Goal: Task Accomplishment & Management: Manage account settings

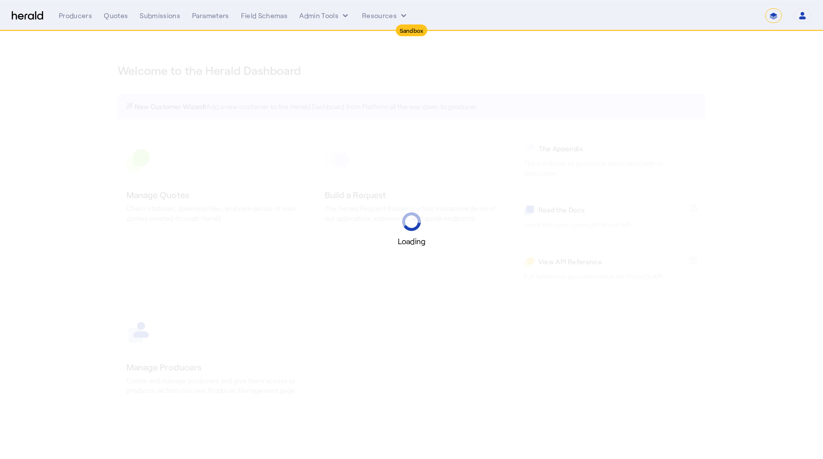
select select "*******"
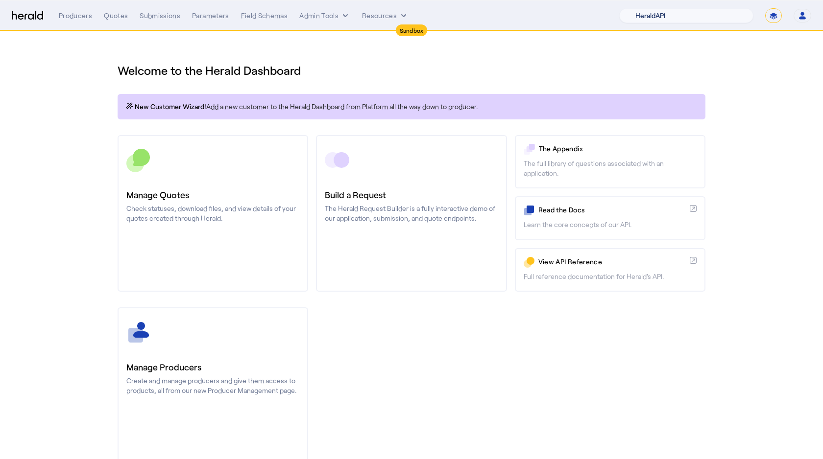
click at [679, 18] on select "1Fort Acrisure Acturis Affinity Advisors Affinity Risk Agentero AmWins Anzen Ao…" at bounding box center [686, 15] width 134 height 15
select select "pfm_129z_babbix"
click at [642, 8] on select "1Fort Acrisure Acturis Affinity Advisors Affinity Risk Agentero AmWins Anzen Ao…" at bounding box center [686, 15] width 134 height 15
click at [455, 77] on h1 "Welcome to the Herald Dashboard" at bounding box center [412, 71] width 588 height 16
click at [571, 69] on h1 "Welcome to the Herald Dashboard" at bounding box center [412, 71] width 588 height 16
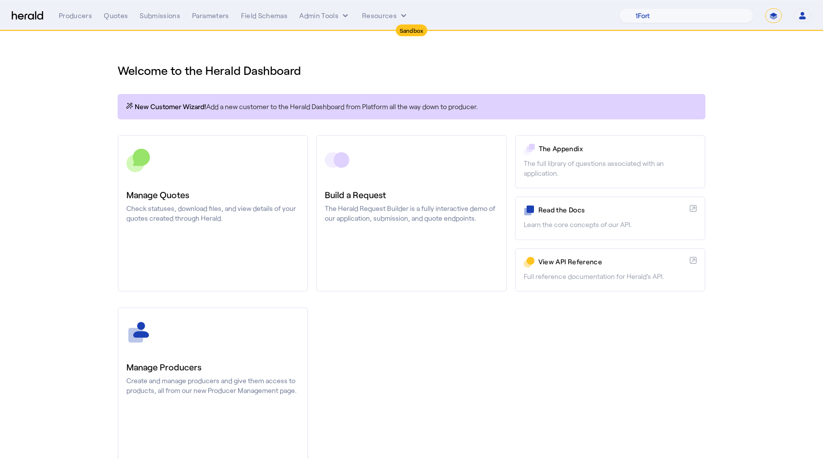
click at [803, 17] on icon "button" at bounding box center [802, 17] width 7 height 3
click at [803, 17] on div at bounding box center [411, 229] width 823 height 459
click at [712, 21] on select "1Fort Acrisure Acturis Affinity Advisors Affinity Risk Agentero AmWins Anzen Ao…" at bounding box center [686, 15] width 134 height 15
click at [642, 8] on select "1Fort Acrisure Acturis Affinity Advisors Affinity Risk Agentero AmWins Anzen Ao…" at bounding box center [686, 15] width 134 height 15
click at [345, 18] on icon "internal dropdown menu" at bounding box center [345, 16] width 10 height 10
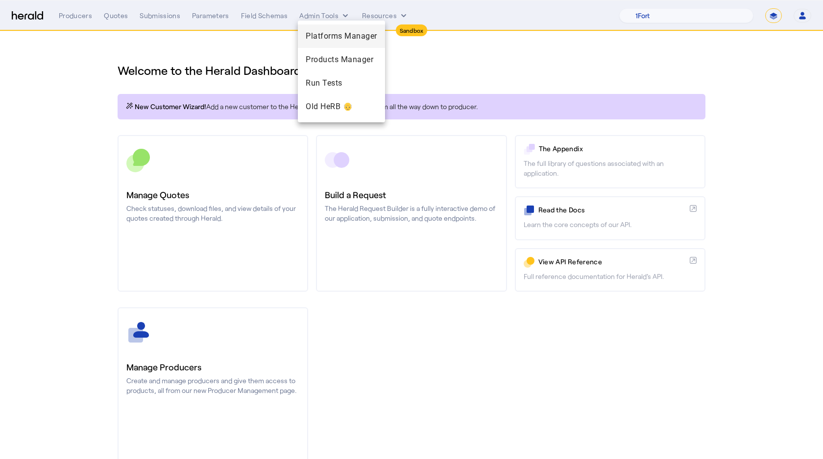
click at [339, 25] on div "Platforms Manager" at bounding box center [341, 36] width 87 height 24
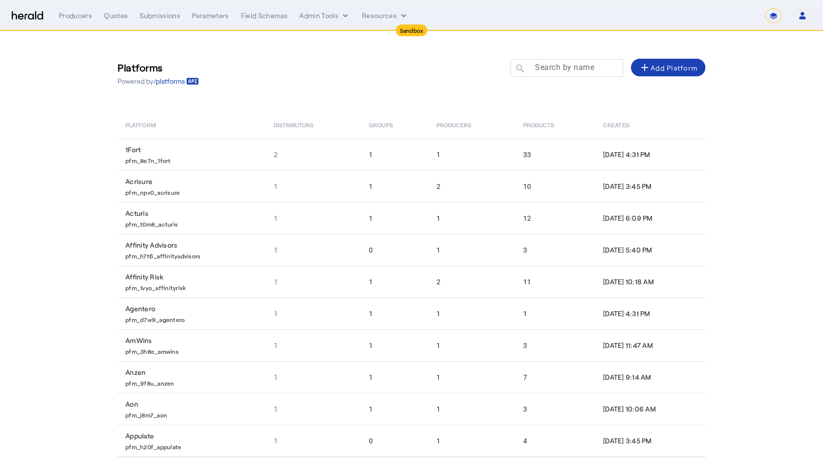
click at [542, 75] on div at bounding box center [571, 72] width 88 height 27
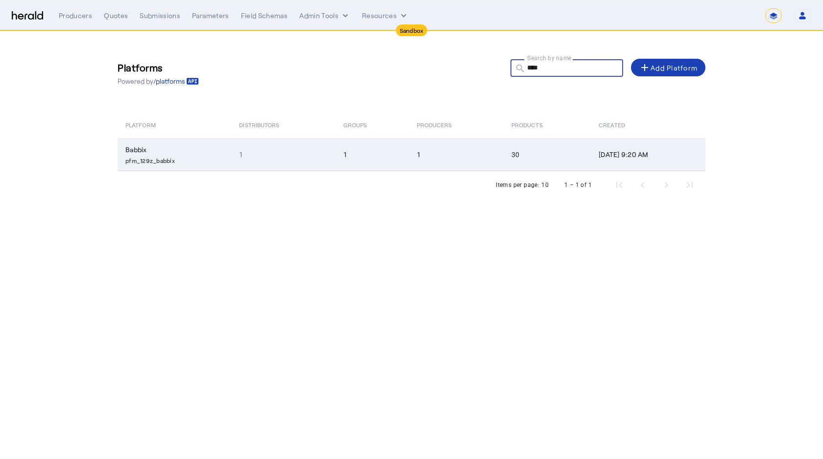
type input "****"
click at [168, 165] on td "Babbix pfm_129z_babbix" at bounding box center [175, 155] width 114 height 32
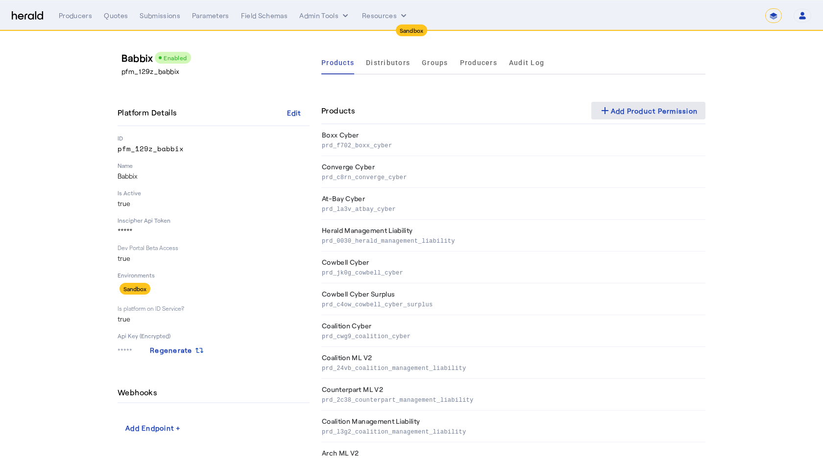
click at [670, 114] on div "add Add Product Permission" at bounding box center [648, 111] width 99 height 12
select select "pfm_129z_babbix"
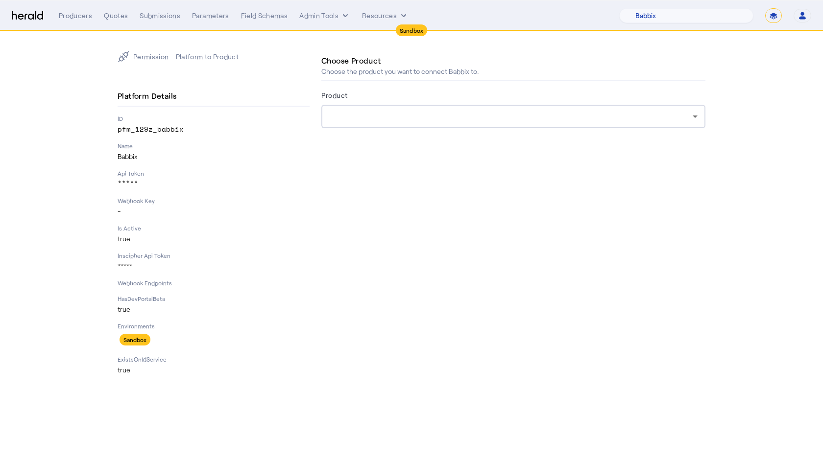
click at [379, 107] on div at bounding box center [513, 117] width 368 height 24
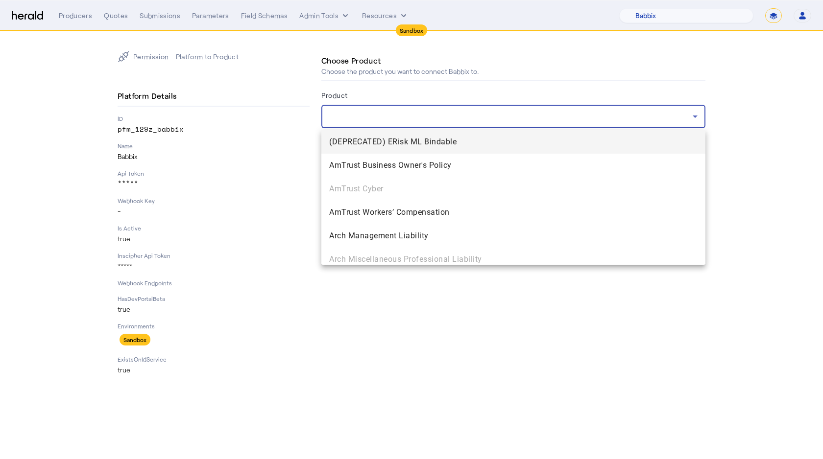
click at [694, 120] on div at bounding box center [411, 229] width 823 height 459
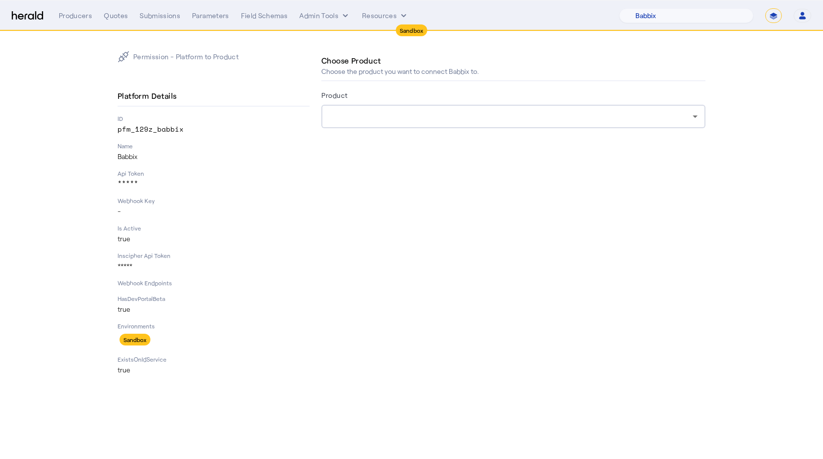
click at [399, 124] on div at bounding box center [513, 117] width 368 height 24
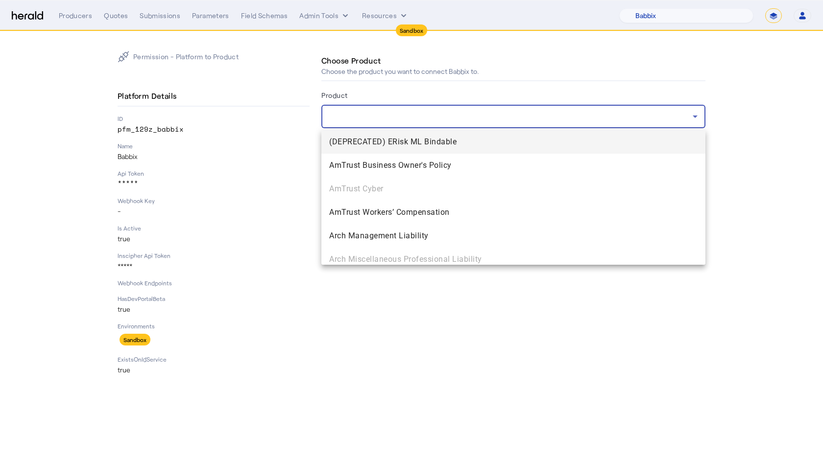
click at [280, 182] on div at bounding box center [411, 229] width 823 height 459
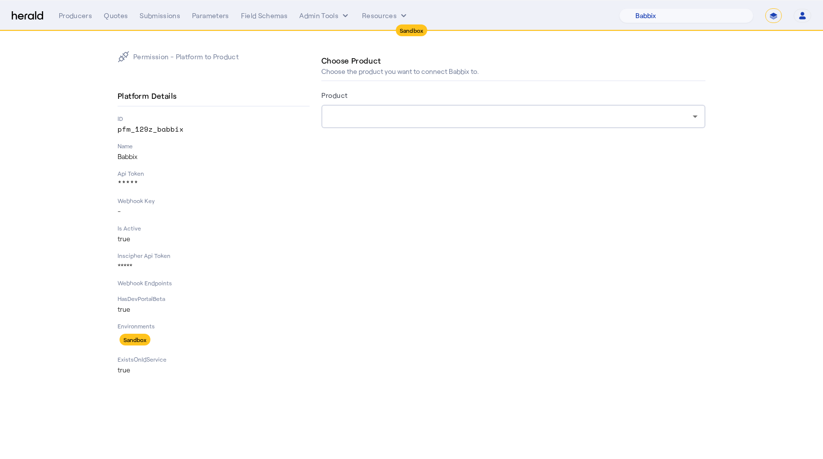
click at [567, 124] on div at bounding box center [513, 117] width 368 height 24
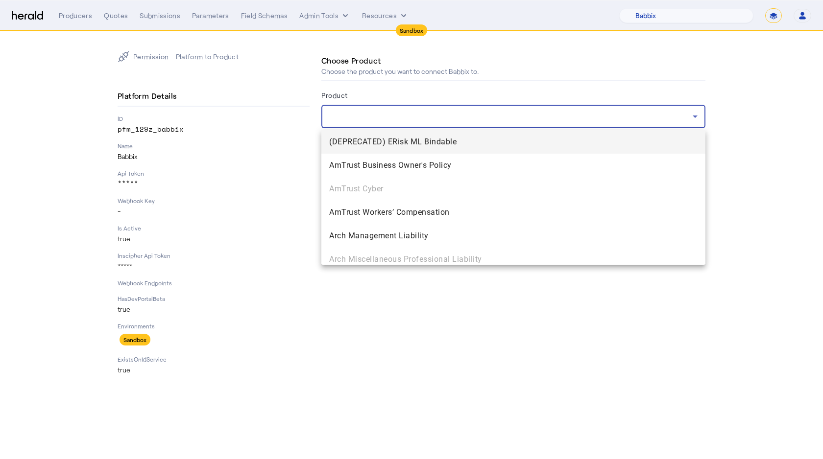
click at [788, 103] on div at bounding box center [411, 229] width 823 height 459
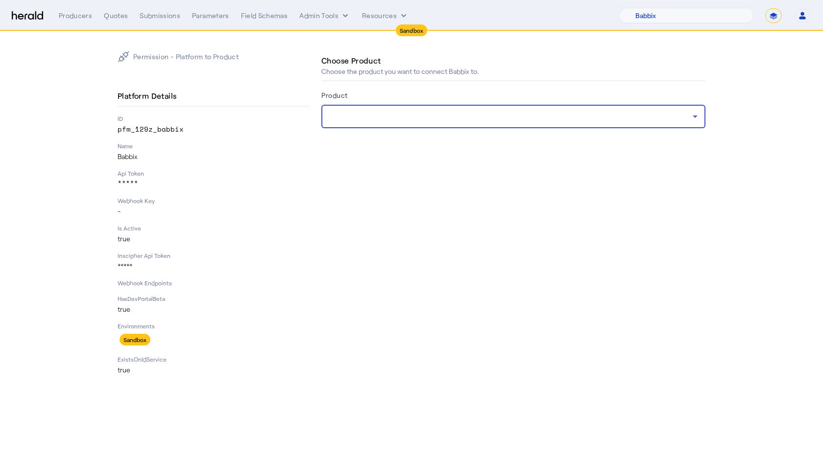
click at [603, 113] on div at bounding box center [510, 117] width 363 height 12
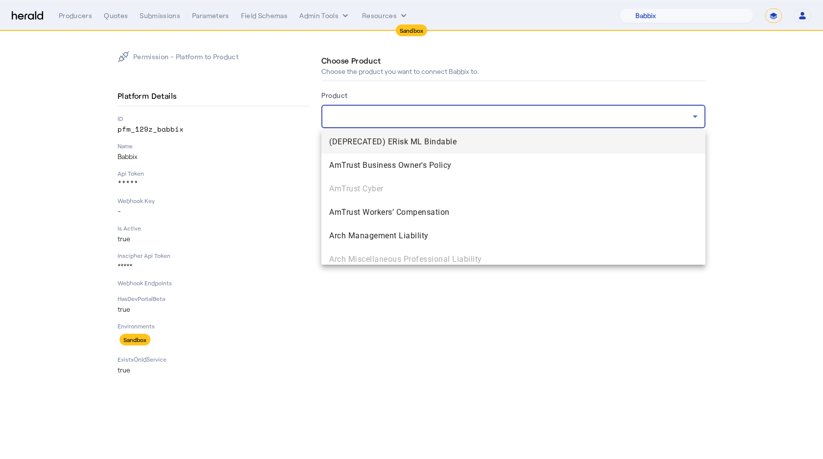
click at [584, 100] on div at bounding box center [411, 229] width 823 height 459
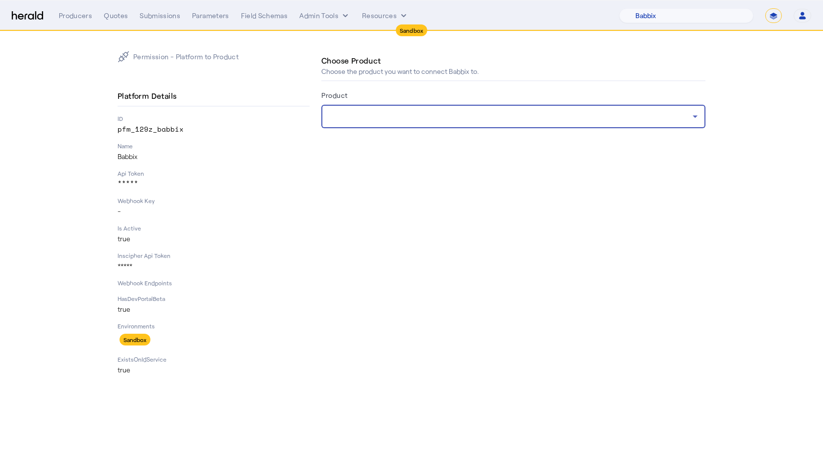
click at [555, 113] on div at bounding box center [510, 117] width 363 height 12
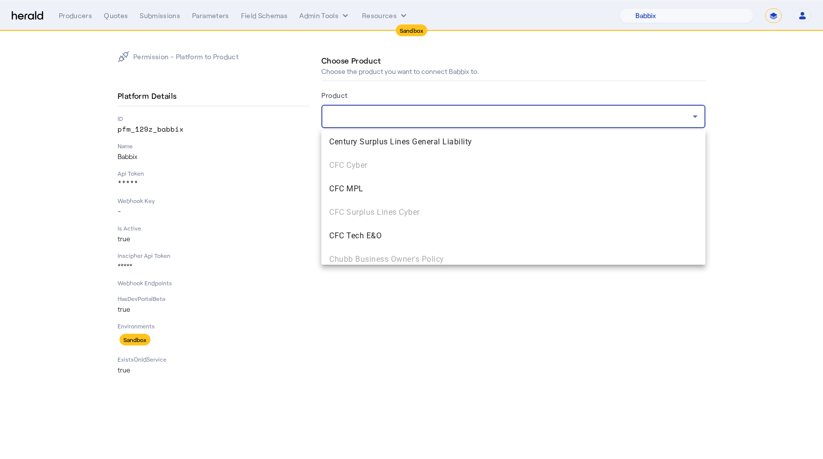
scroll to position [488, 0]
click at [276, 174] on div at bounding box center [411, 229] width 823 height 459
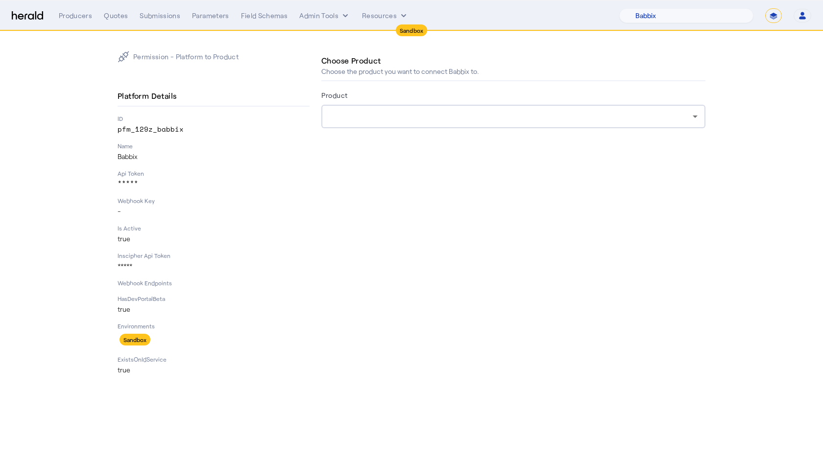
click at [34, 16] on img at bounding box center [27, 15] width 31 height 9
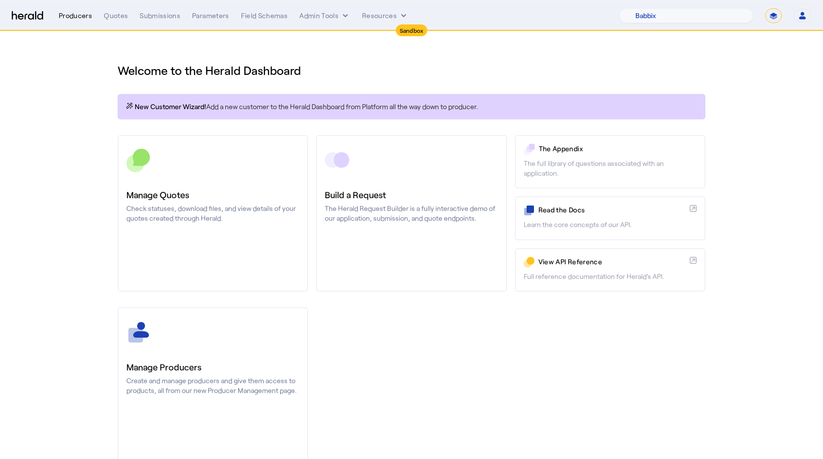
click at [70, 17] on div "Producers" at bounding box center [75, 16] width 33 height 10
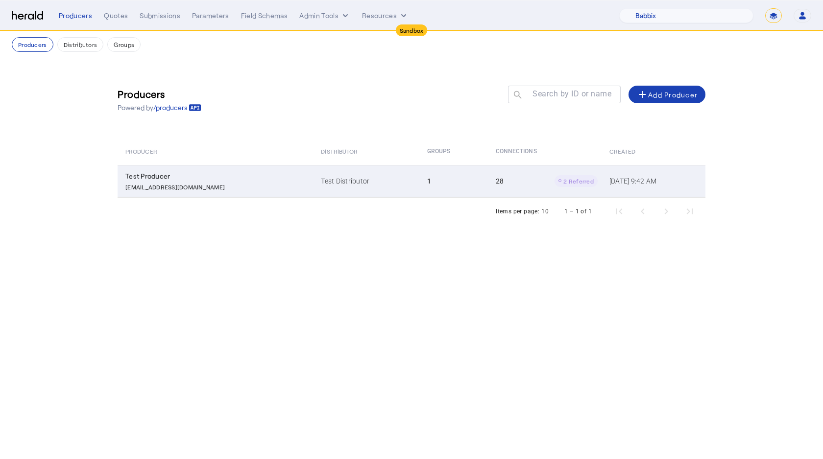
click at [176, 196] on td "Test Producer [EMAIL_ADDRESS][DOMAIN_NAME]" at bounding box center [215, 181] width 195 height 32
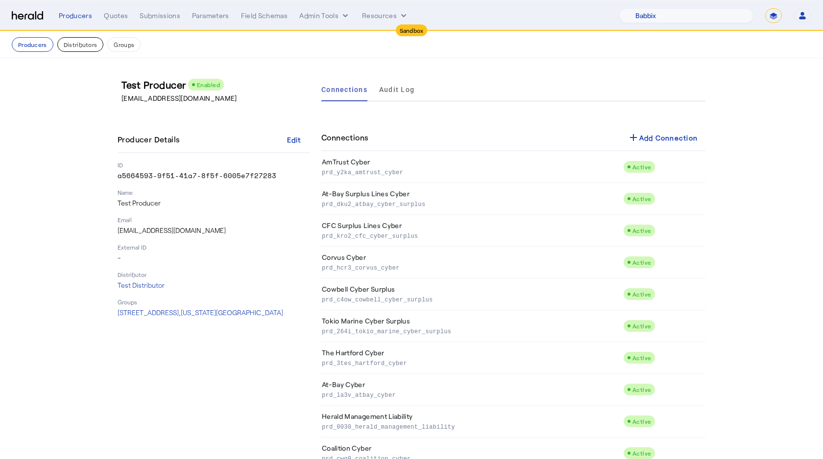
click at [87, 48] on button "Distributors" at bounding box center [80, 44] width 47 height 15
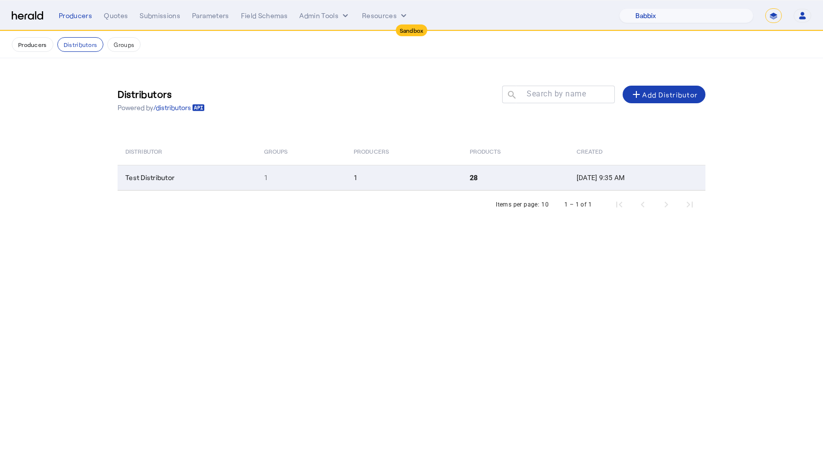
click at [288, 176] on td "1" at bounding box center [301, 177] width 90 height 25
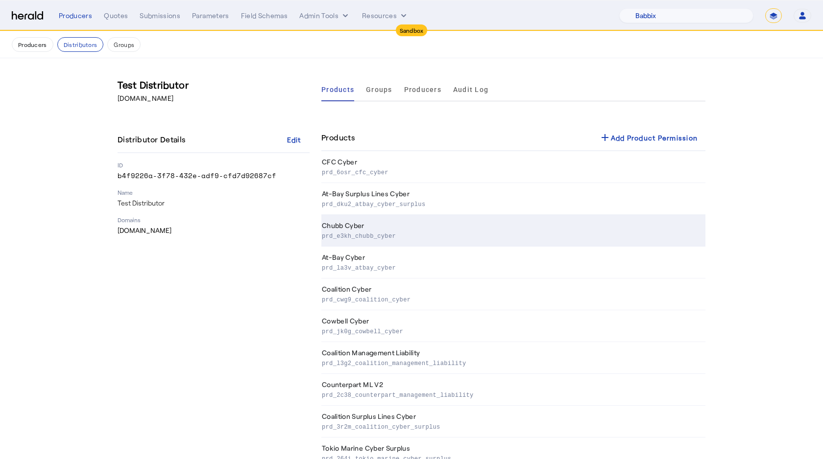
click at [487, 230] on td "Chubb Cyber prd_e3kh_chubb_cyber" at bounding box center [513, 231] width 384 height 32
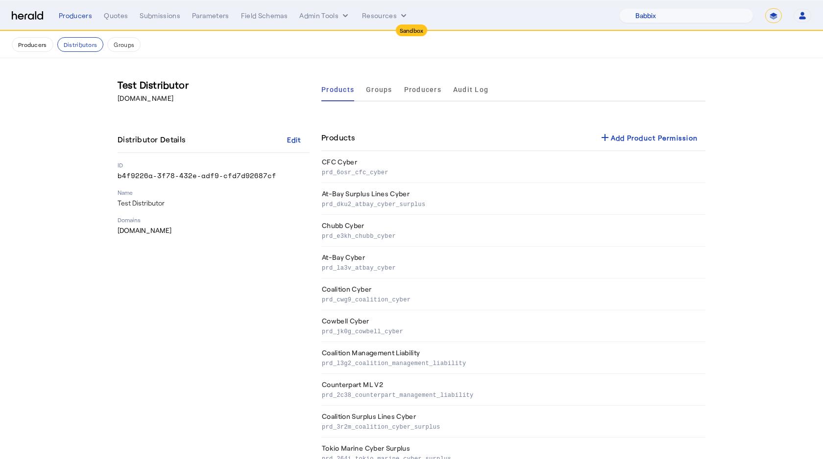
click at [554, 128] on div "Products add Add Product Permission" at bounding box center [513, 138] width 384 height 26
click at [591, 128] on span at bounding box center [648, 138] width 115 height 24
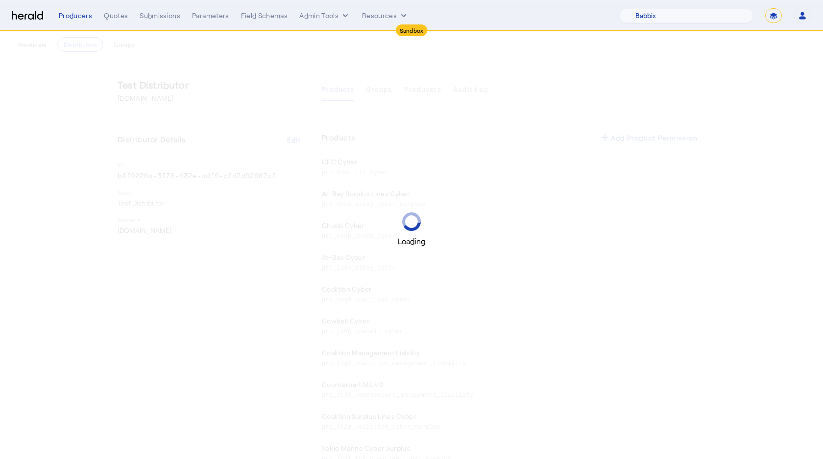
click at [75, 82] on div "Loading" at bounding box center [411, 229] width 823 height 459
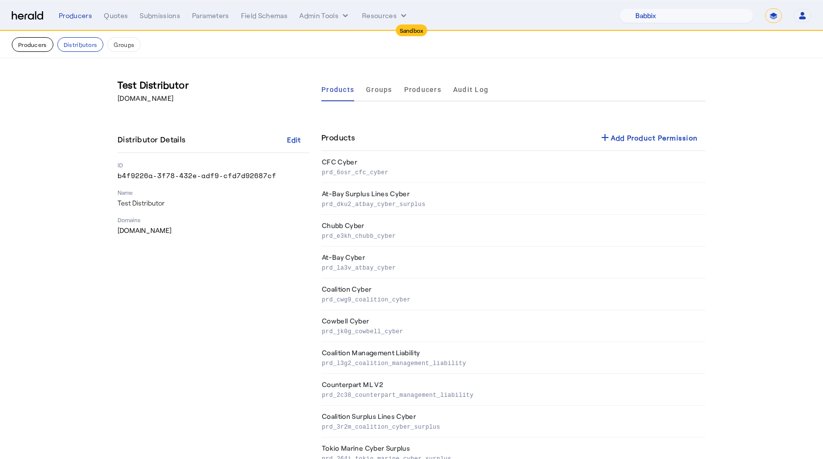
click at [30, 45] on button "Producers" at bounding box center [33, 44] width 42 height 15
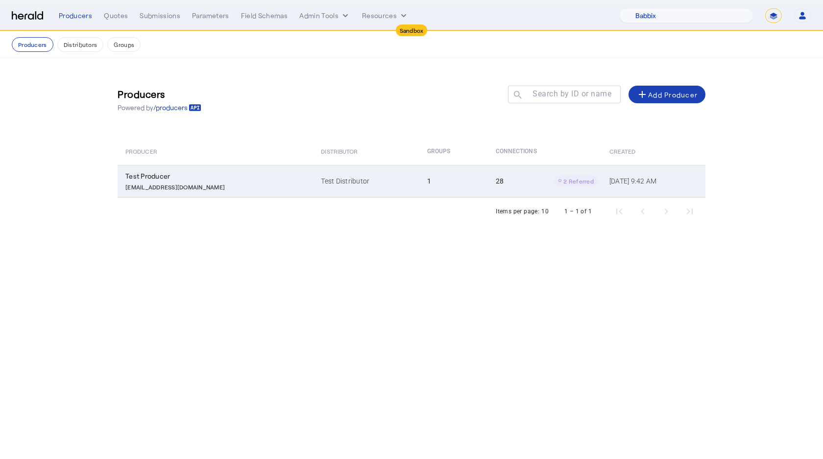
click at [234, 189] on div "[EMAIL_ADDRESS][DOMAIN_NAME]" at bounding box center [217, 186] width 184 height 10
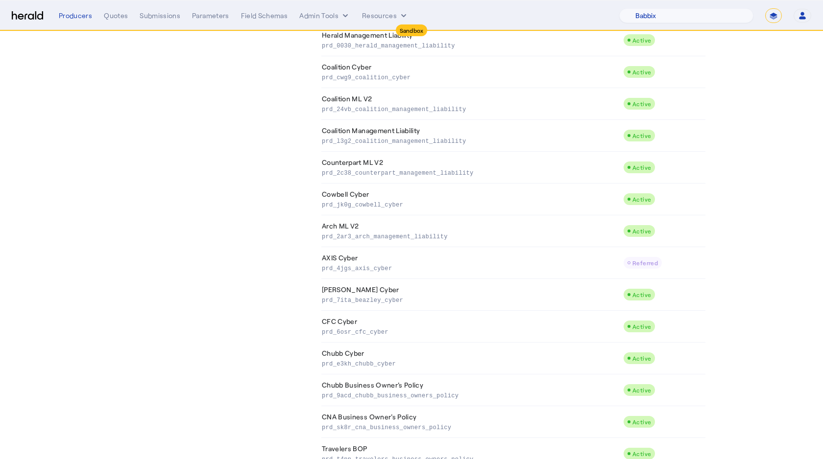
scroll to position [603, 0]
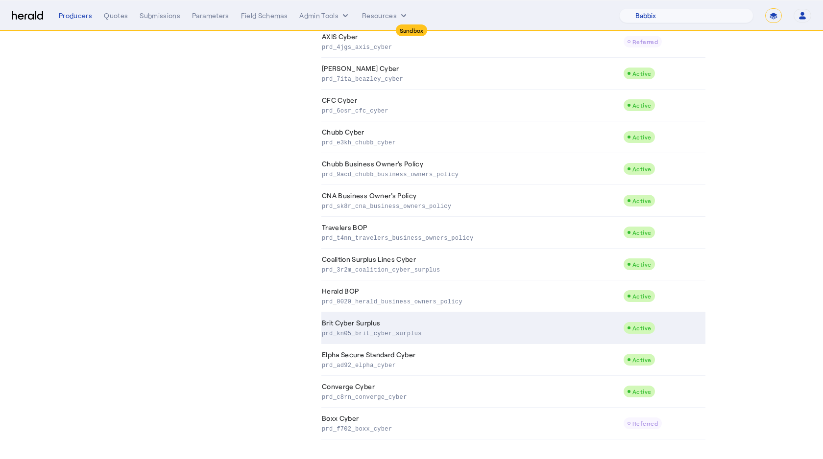
click at [406, 324] on td "Brit Cyber Surplus prd_kn05_brit_cyber_surplus" at bounding box center [472, 328] width 302 height 32
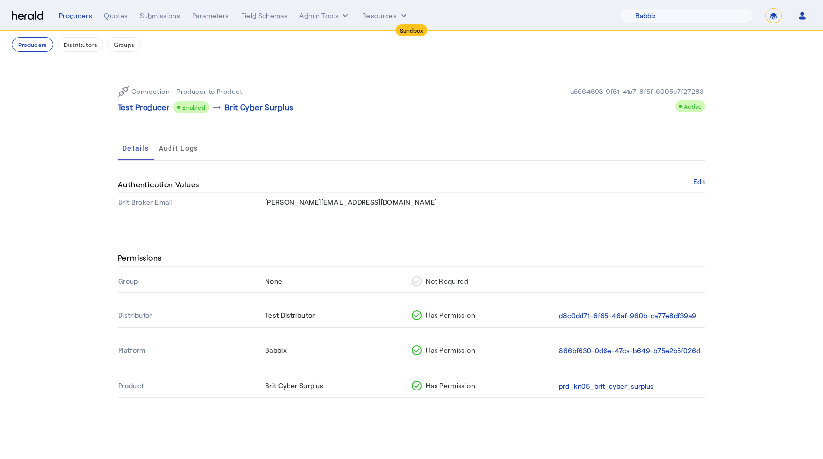
click at [250, 147] on div "Details Audit Logs" at bounding box center [412, 149] width 588 height 24
click at [490, 263] on div "Permissions" at bounding box center [412, 258] width 588 height 17
click at [483, 427] on div "Permissions Group None Not Required Distributor Test Distributor Has Permission…" at bounding box center [411, 330] width 627 height 199
click at [576, 385] on button "prd_kn05_brit_cyber_surplus" at bounding box center [606, 386] width 94 height 11
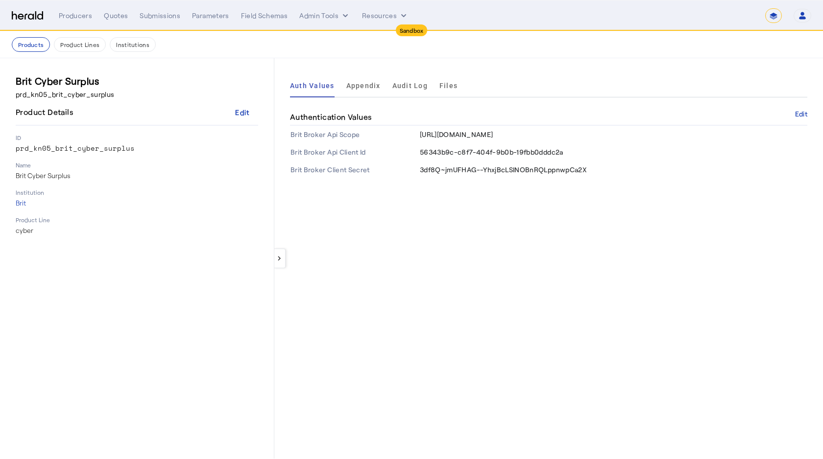
select select "pfm_129z_babbix"
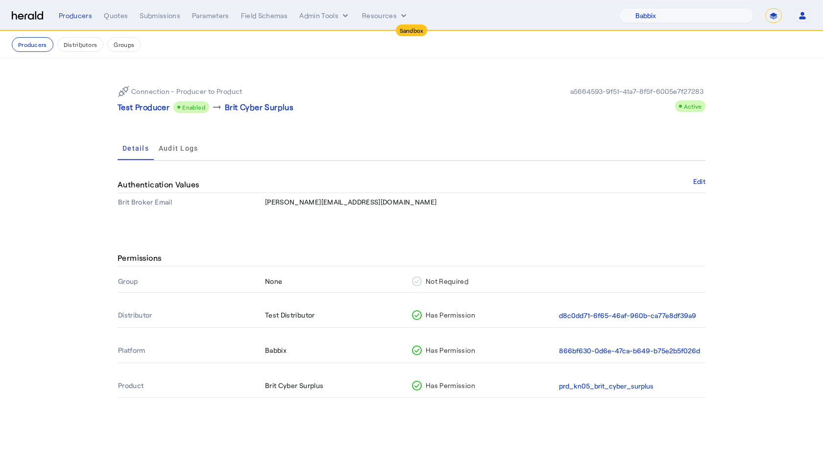
click at [511, 356] on th "Has Permission" at bounding box center [484, 351] width 147 height 23
click at [395, 132] on div "Connection - Producer to Product Test Producer Enabled arrow_right_alt Brit Cyb…" at bounding box center [411, 144] width 627 height 172
click at [670, 199] on td "[PERSON_NAME][EMAIL_ADDRESS][DOMAIN_NAME]" at bounding box center [484, 202] width 441 height 18
click at [696, 179] on button "Edit" at bounding box center [699, 182] width 12 height 6
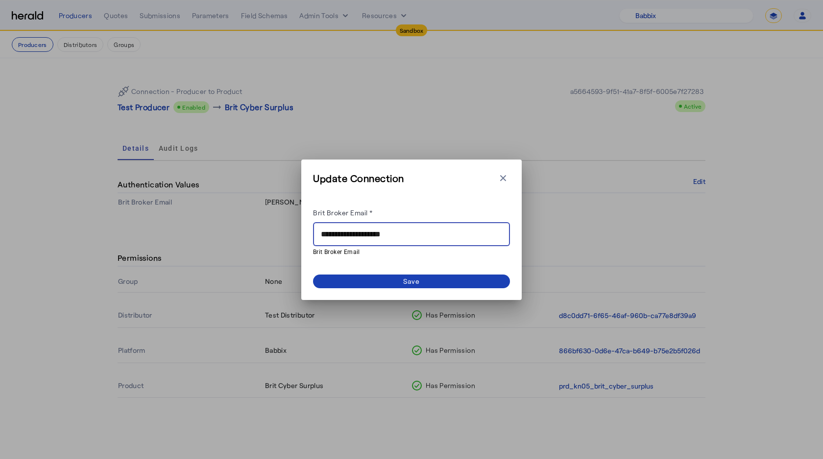
click at [362, 238] on input "**********" at bounding box center [411, 235] width 181 height 12
paste input "****"
type input "**********"
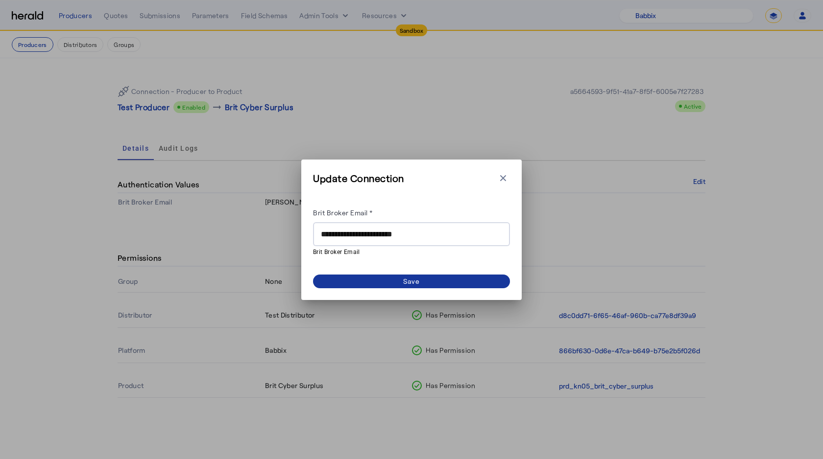
click at [403, 281] on div "Save" at bounding box center [411, 281] width 17 height 10
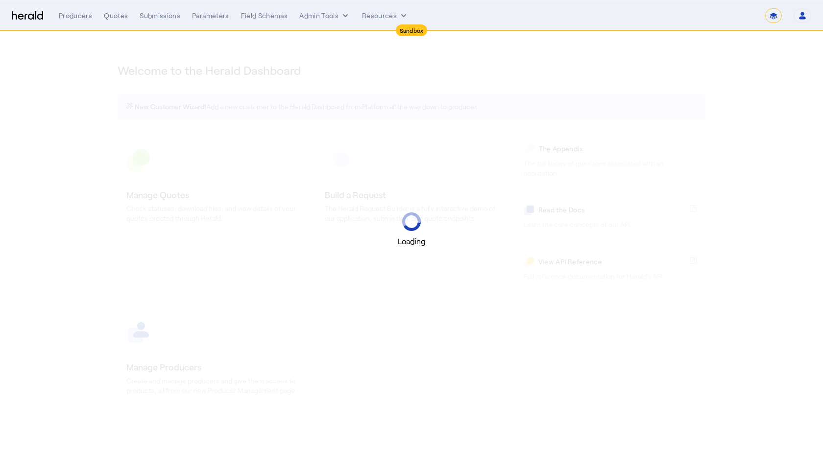
select select "*******"
select select "pfm_2v8p_herald_api"
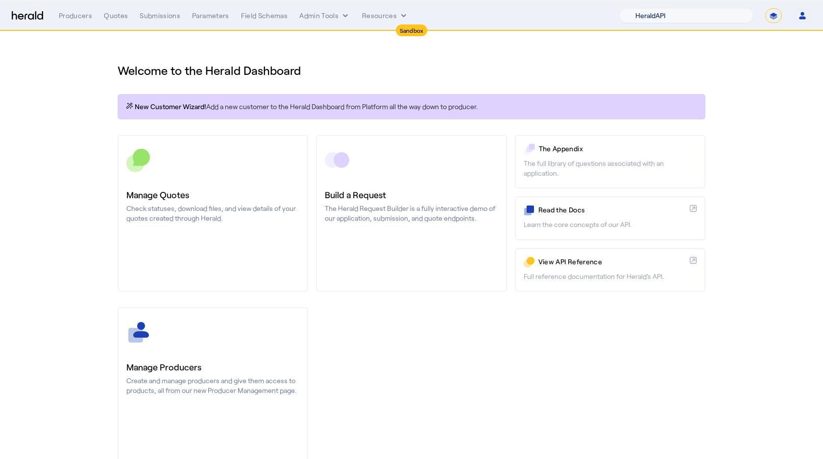
click at [683, 18] on select "1Fort Acrisure Acturis Affinity Advisors Affinity Risk Agentero AmWins Anzen Ao…" at bounding box center [686, 15] width 134 height 15
click at [345, 16] on icon "internal dropdown menu" at bounding box center [345, 16] width 10 height 10
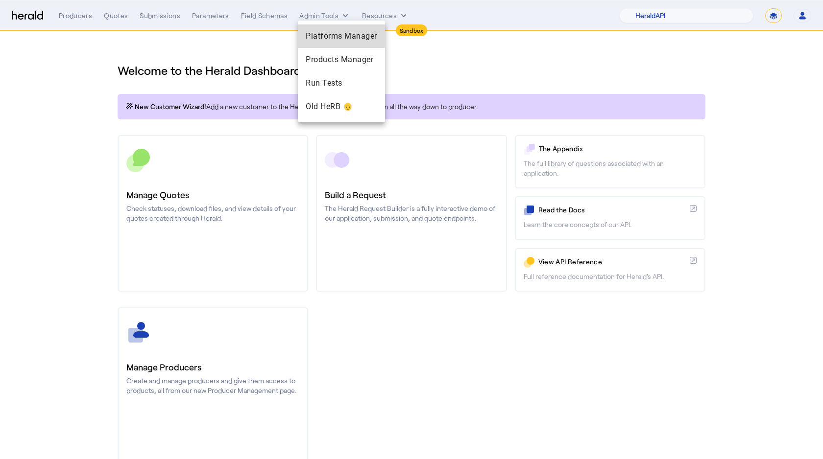
click at [324, 36] on span "Platforms Manager" at bounding box center [341, 36] width 71 height 12
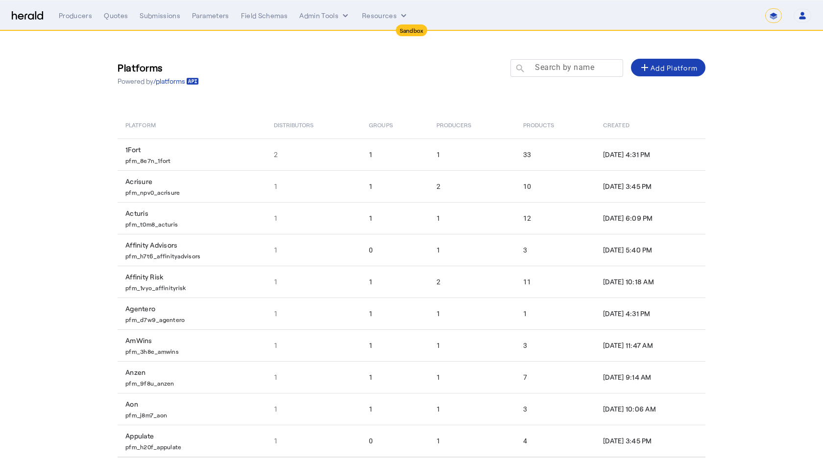
click at [571, 69] on mat-label "Search by name" at bounding box center [564, 67] width 59 height 9
click at [571, 69] on input "Search by name" at bounding box center [571, 68] width 88 height 12
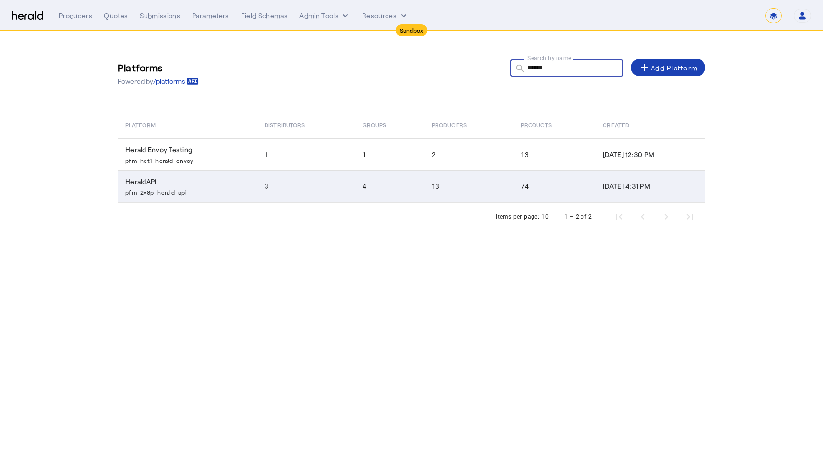
type input "******"
click at [246, 189] on td "HeraldAPI pfm_2v8p_herald_api" at bounding box center [187, 186] width 139 height 32
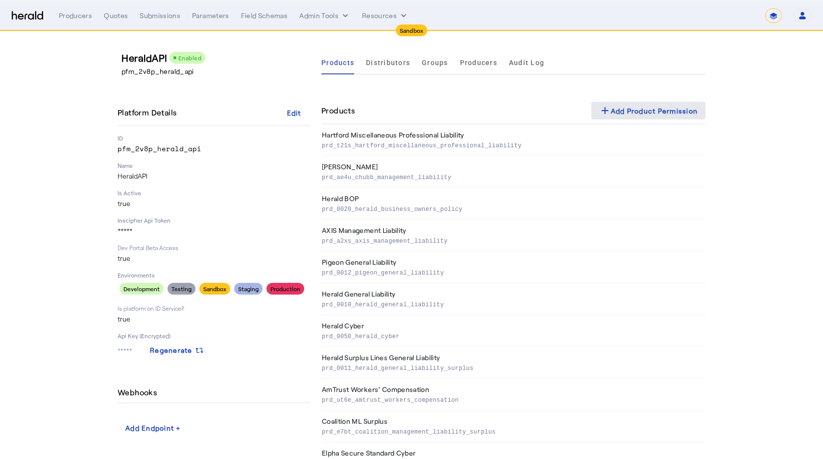
click at [636, 114] on div "add Add Product Permission" at bounding box center [648, 111] width 99 height 12
select select "pfm_2v8p_herald_api"
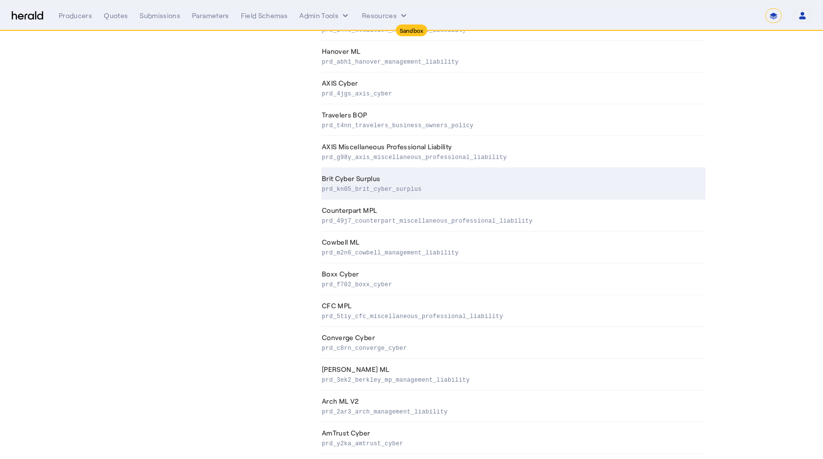
scroll to position [492, 0]
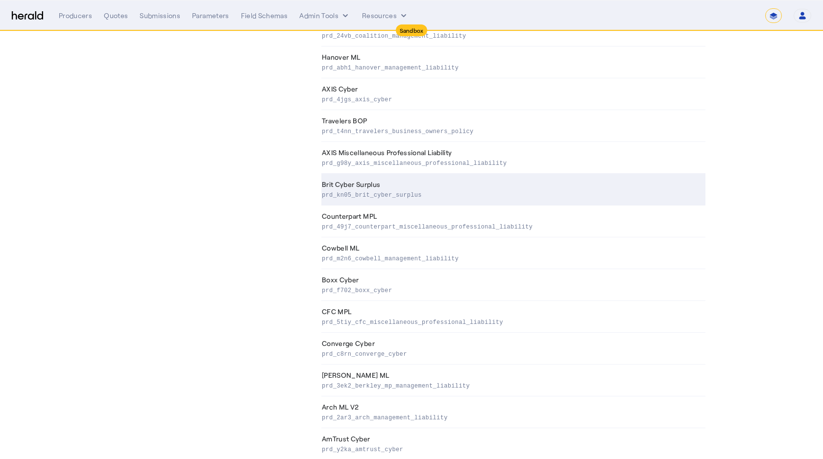
click at [379, 188] on th "Brit Cyber Surplus prd_kn05_brit_cyber_surplus" at bounding box center [513, 190] width 384 height 32
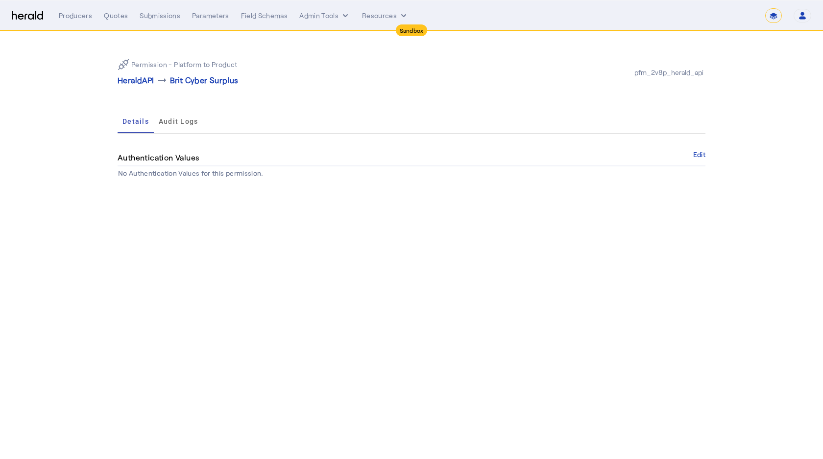
click at [639, 222] on body "**********" at bounding box center [411, 229] width 823 height 459
click at [165, 118] on span "Audit Logs" at bounding box center [179, 121] width 40 height 7
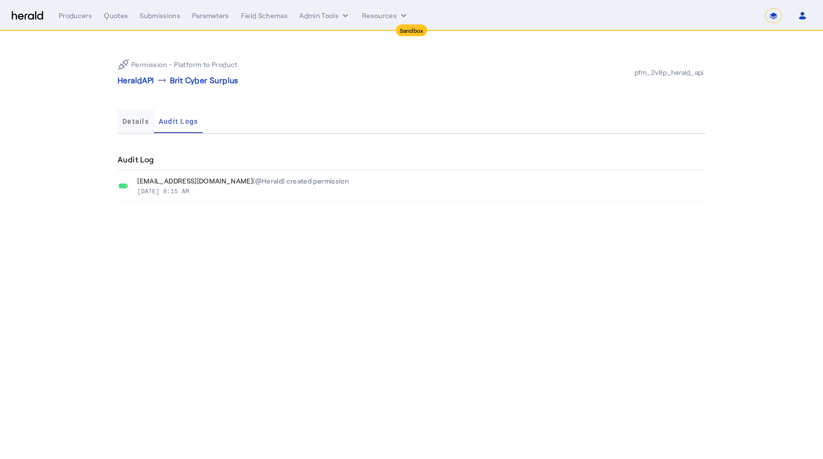
click at [131, 118] on span "Details" at bounding box center [135, 121] width 26 height 7
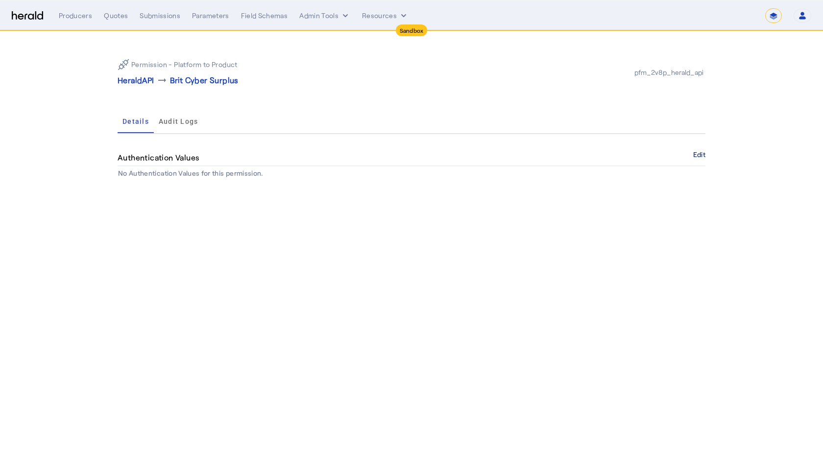
click at [701, 152] on button "Edit" at bounding box center [699, 155] width 12 height 6
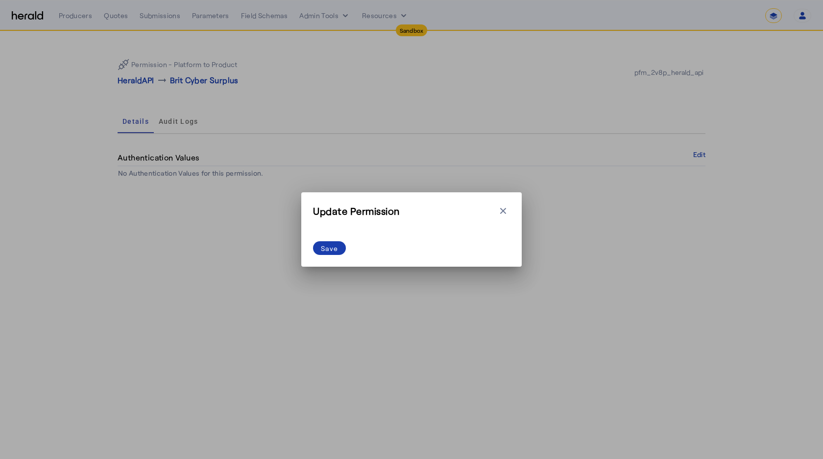
click at [329, 249] on div "Save" at bounding box center [329, 248] width 17 height 10
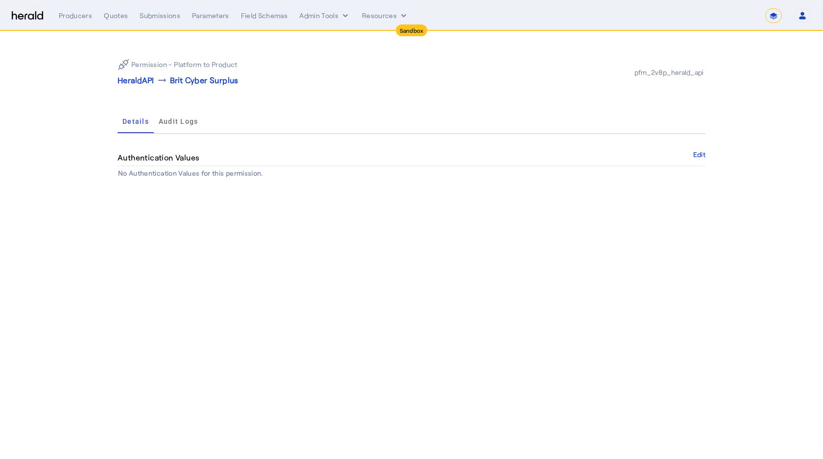
click at [487, 108] on div "Permission - Platform to Product HeraldAPI arrow_right_alt Brit Cyber Surplus p…" at bounding box center [411, 115] width 627 height 168
click at [183, 122] on span "Audit Logs" at bounding box center [179, 121] width 40 height 7
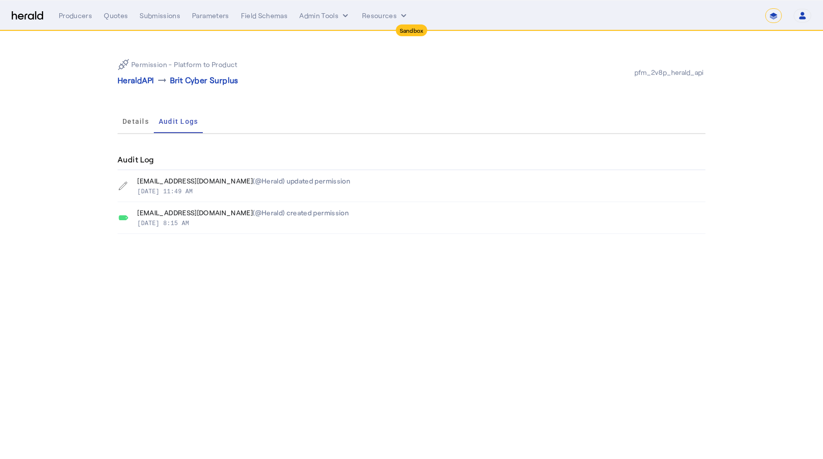
click at [243, 125] on div "Details Audit Logs" at bounding box center [412, 122] width 588 height 24
click at [136, 121] on span "Details" at bounding box center [135, 121] width 26 height 7
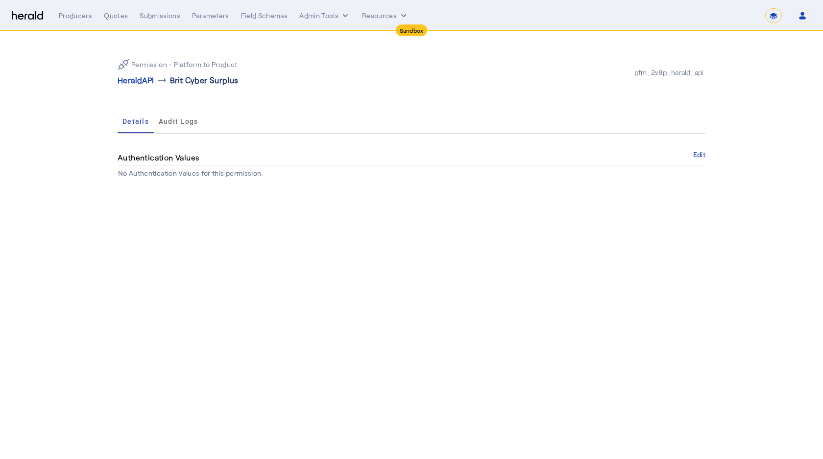
click at [180, 76] on p "Brit Cyber Surplus" at bounding box center [204, 80] width 69 height 12
click at [542, 118] on div "Details Audit Logs" at bounding box center [412, 122] width 588 height 24
click at [383, 78] on div "Permission - Platform to Product HeraldAPI arrow_right_alt Brit Cyber Surplus" at bounding box center [265, 72] width 294 height 27
click at [137, 81] on p "HeraldAPI" at bounding box center [136, 80] width 37 height 12
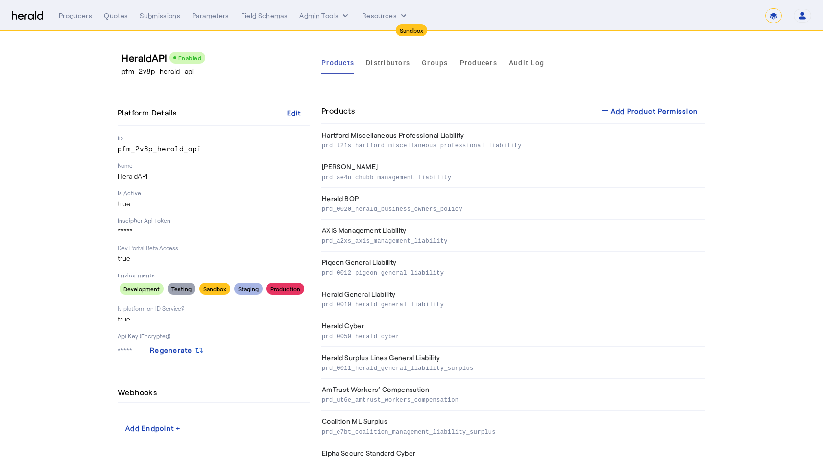
click at [80, 15] on div "Producers" at bounding box center [75, 16] width 33 height 10
select select "pfm_2v8p_herald_api"
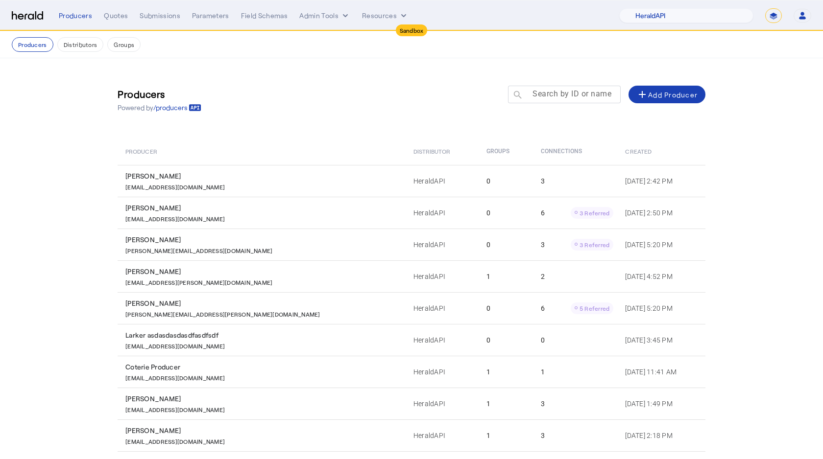
click at [544, 95] on mat-label "Search by ID or name" at bounding box center [571, 93] width 79 height 9
click at [544, 95] on input "Search by ID or name" at bounding box center [568, 94] width 88 height 12
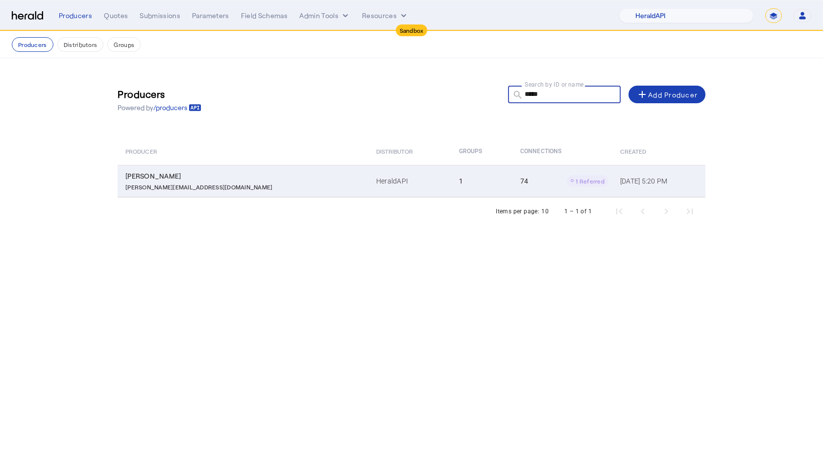
type input "*****"
click at [224, 188] on div "[PERSON_NAME][EMAIL_ADDRESS][DOMAIN_NAME]" at bounding box center [244, 186] width 239 height 10
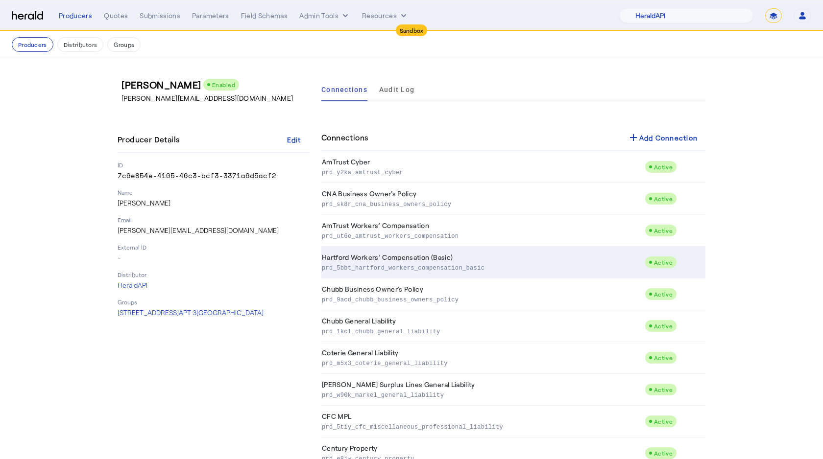
scroll to position [2065, 0]
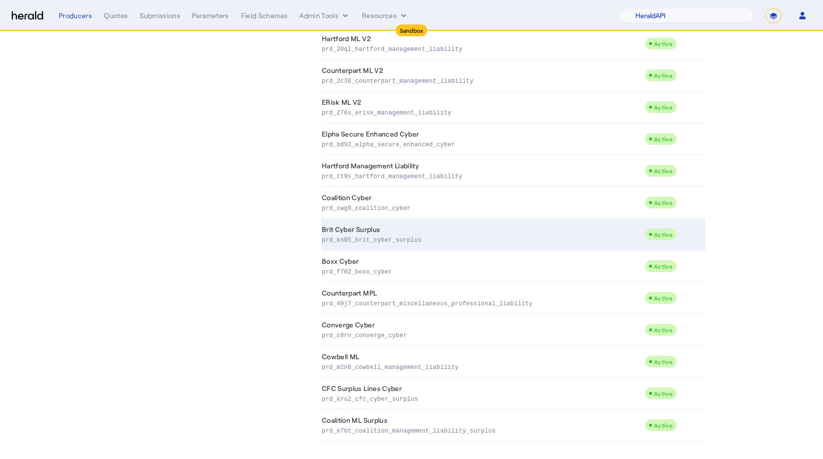
click at [415, 239] on p "prd_kn05_brit_cyber_surplus" at bounding box center [481, 240] width 319 height 10
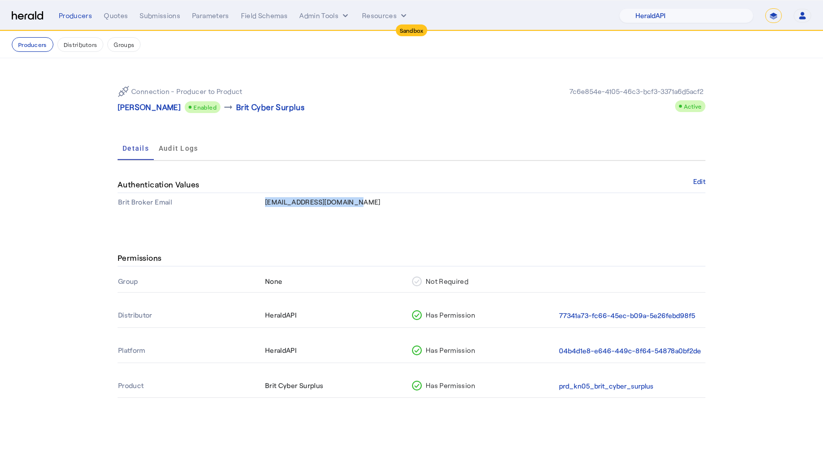
drag, startPoint x: 266, startPoint y: 204, endPoint x: 375, endPoint y: 204, distance: 108.7
click at [375, 204] on td "[EMAIL_ADDRESS][DOMAIN_NAME]" at bounding box center [484, 202] width 441 height 18
copy span "[EMAIL_ADDRESS][DOMAIN_NAME]"
click at [585, 316] on button "77341a73-fc66-45ec-b09a-5e26febd98f5" at bounding box center [627, 315] width 136 height 11
click at [582, 356] on th "04b4d1e8-e646-449c-8f64-54878a0bf2de" at bounding box center [631, 351] width 147 height 23
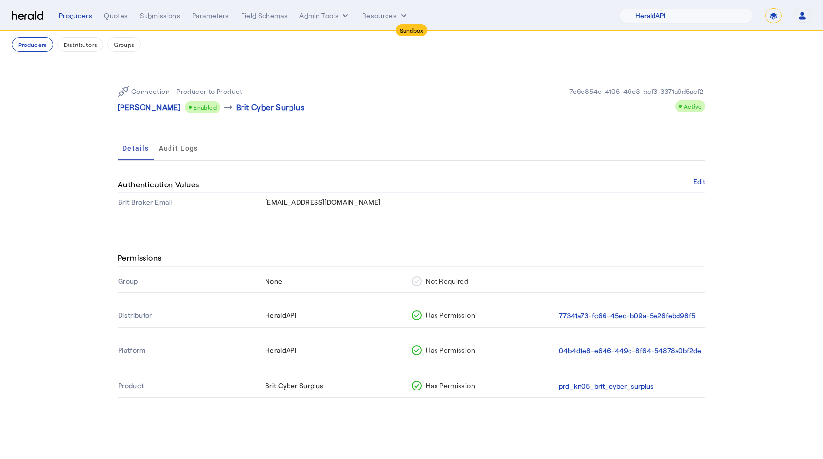
click at [567, 342] on th "04b4d1e8-e646-449c-8f64-54878a0bf2de" at bounding box center [631, 351] width 147 height 23
click at [570, 350] on button "04b4d1e8-e646-449c-8f64-54878a0bf2de" at bounding box center [630, 351] width 142 height 11
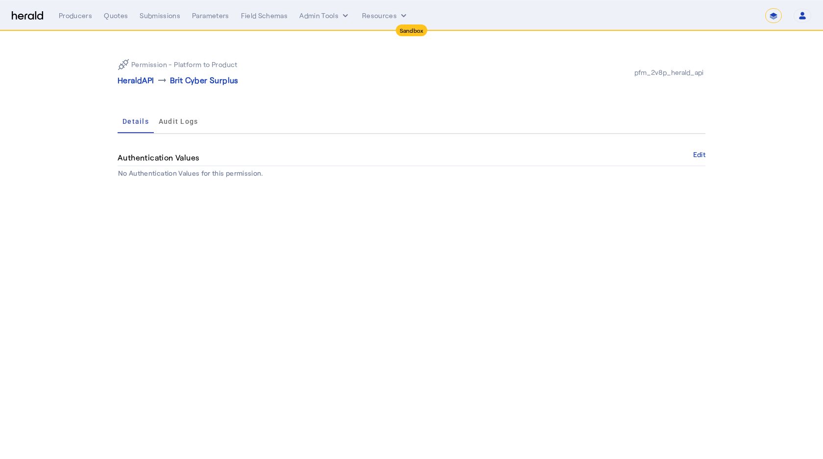
select select "pfm_2v8p_herald_api"
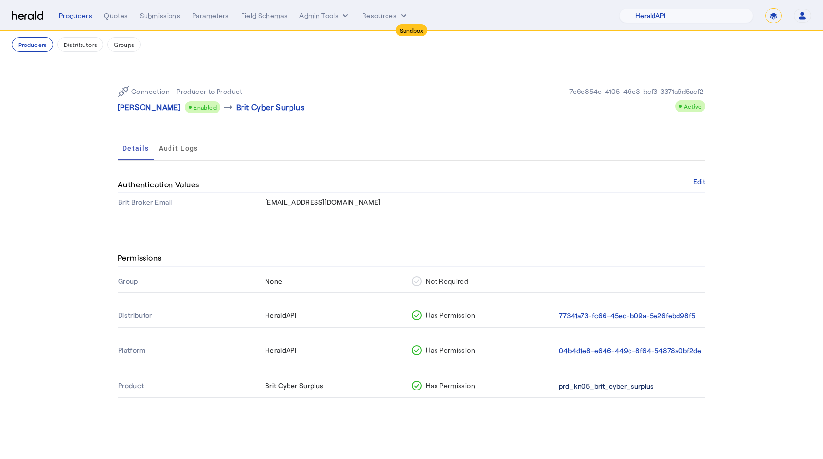
click at [578, 389] on button "prd_kn05_brit_cyber_surplus" at bounding box center [606, 386] width 94 height 11
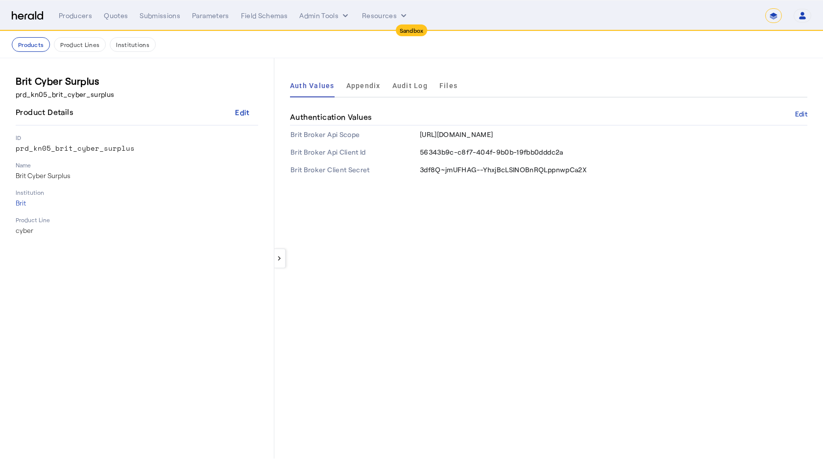
select select "pfm_2v8p_herald_api"
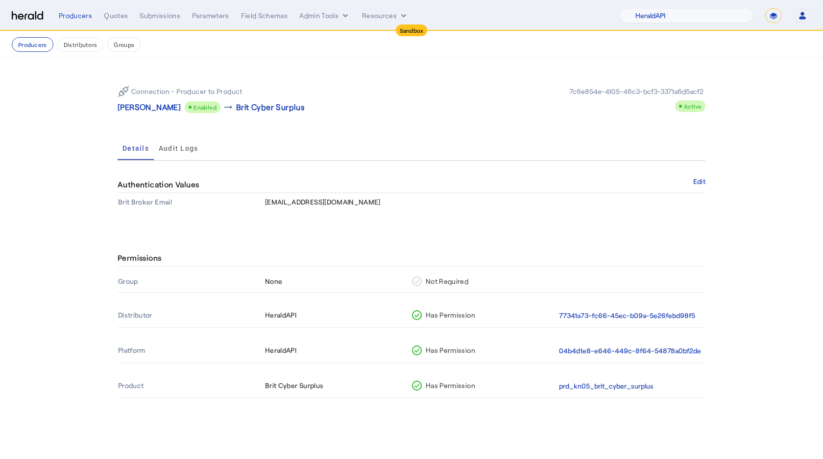
click at [259, 159] on div "Details Audit Logs" at bounding box center [412, 149] width 588 height 24
drag, startPoint x: 365, startPoint y: 202, endPoint x: 222, endPoint y: 202, distance: 142.5
click at [222, 202] on tr "Brit Broker Email quickquotes@crcgroup.com" at bounding box center [412, 202] width 588 height 18
click at [222, 202] on th "Brit Broker Email" at bounding box center [191, 202] width 147 height 18
click at [398, 145] on div "Details Audit Logs" at bounding box center [412, 149] width 588 height 24
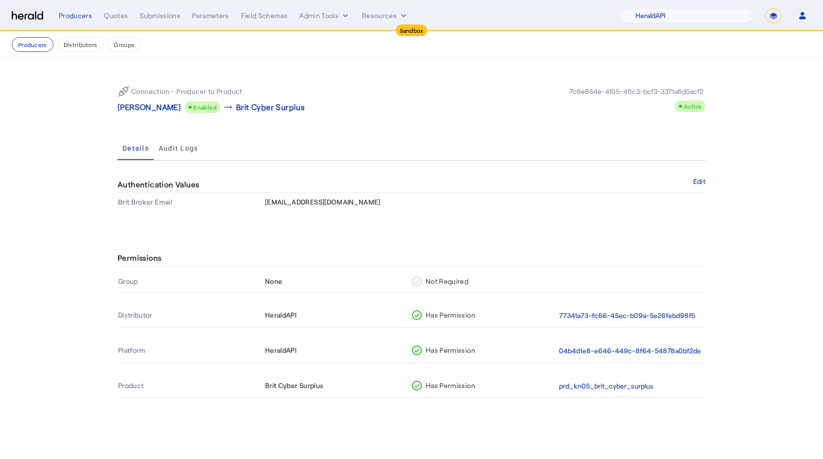
click at [86, 94] on section "Connection - Producer to Product Misty Adamson Enabled arrow_right_alt Brit Cyb…" at bounding box center [411, 144] width 823 height 172
click at [37, 51] on nav "Producers Distributors Groups" at bounding box center [411, 44] width 823 height 27
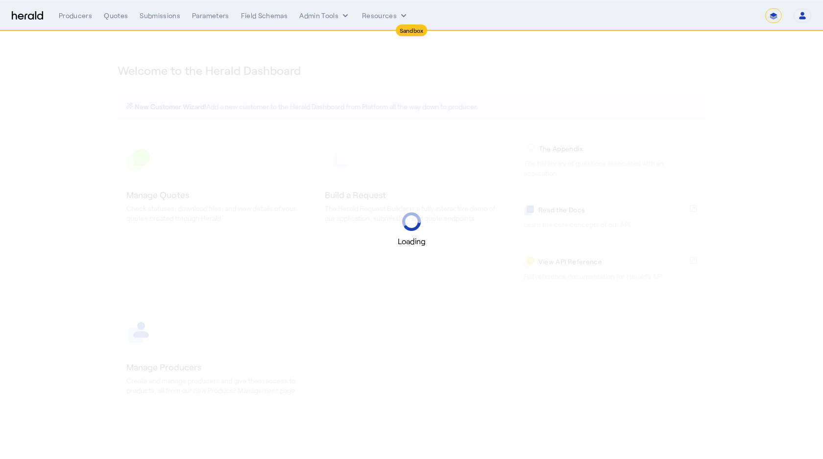
select select "*******"
select select "pfm_2v8p_herald_api"
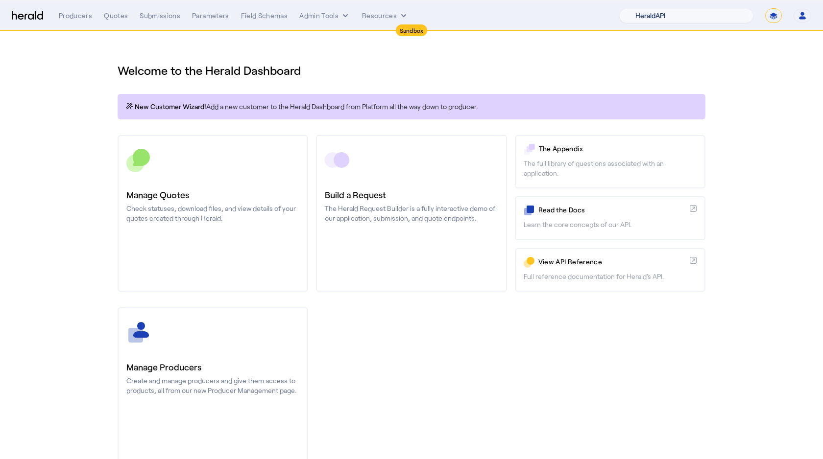
click at [692, 16] on select "1Fort Acrisure Acturis Affinity Advisors Affinity Risk Agentero AmWins Anzen Ao…" at bounding box center [686, 15] width 134 height 15
